Goal: Information Seeking & Learning: Learn about a topic

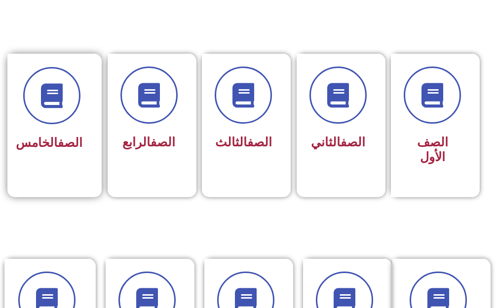
scroll to position [247, 0]
click at [64, 149] on link "الصف" at bounding box center [70, 143] width 25 height 14
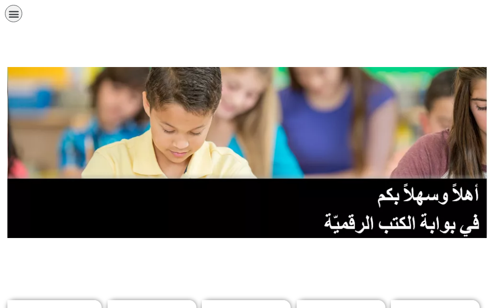
scroll to position [247, 0]
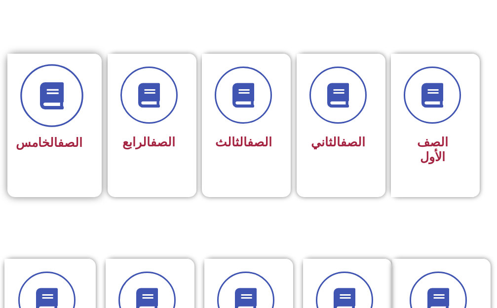
click at [65, 86] on icon at bounding box center [51, 95] width 27 height 27
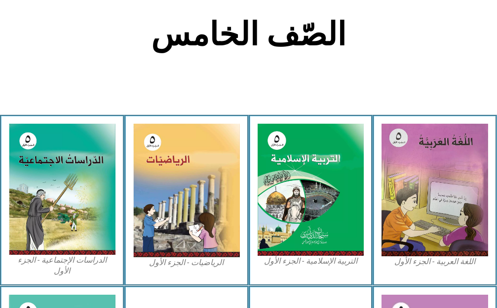
scroll to position [296, 0]
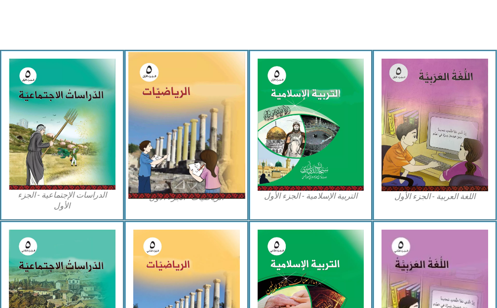
click at [185, 142] on img at bounding box center [186, 126] width 117 height 148
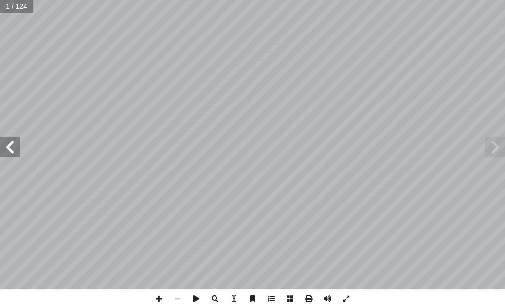
click at [15, 2] on input "text" at bounding box center [16, 6] width 33 height 13
type input "**"
click at [495, 151] on span at bounding box center [495, 148] width 20 height 20
click at [492, 152] on span at bounding box center [495, 148] width 20 height 20
click at [159, 296] on span at bounding box center [158, 299] width 19 height 19
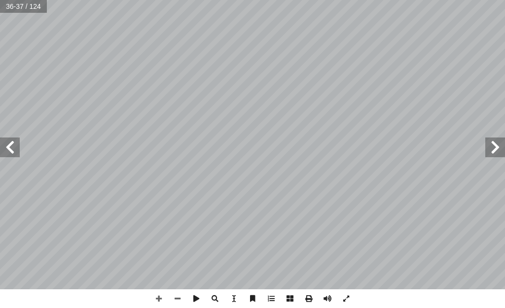
click at [12, 148] on span at bounding box center [10, 148] width 20 height 20
click at [161, 298] on span at bounding box center [158, 299] width 19 height 19
